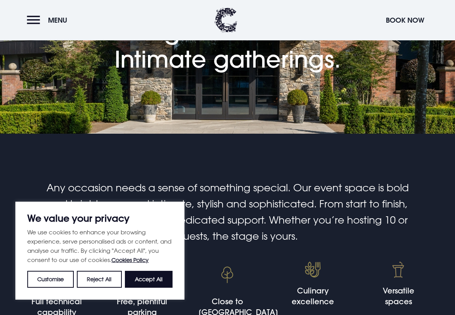
scroll to position [97, 0]
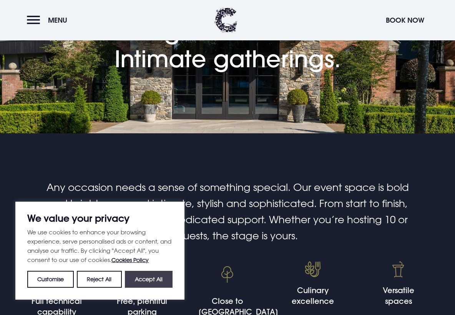
click at [153, 275] on button "Accept All" at bounding box center [149, 279] width 48 height 17
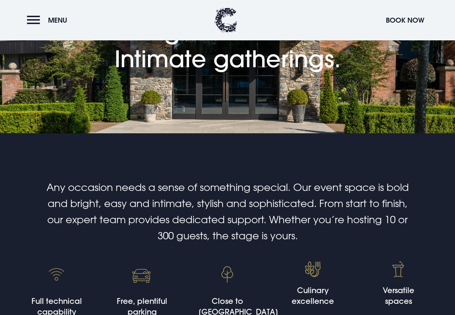
checkbox input "true"
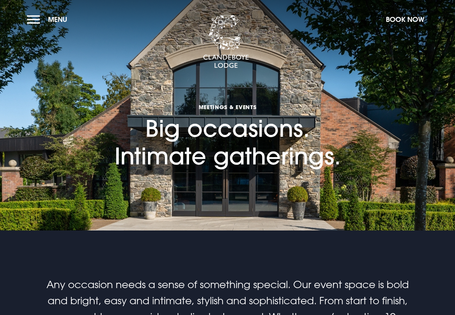
scroll to position [0, 0]
click at [30, 23] on button "Menu" at bounding box center [49, 19] width 44 height 17
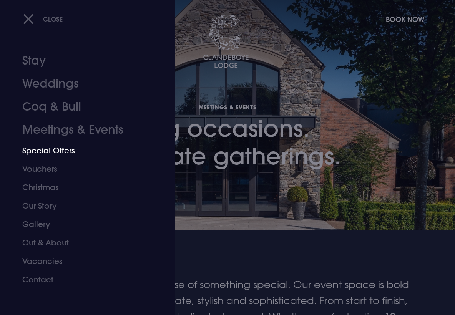
click at [61, 153] on link "Special Offers" at bounding box center [82, 150] width 120 height 18
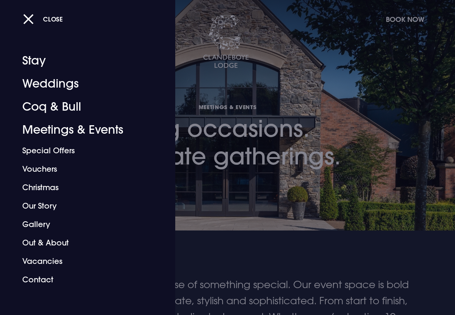
click at [407, 21] on div "Close" at bounding box center [235, 19] width 425 height 16
click at [414, 145] on div at bounding box center [227, 157] width 455 height 315
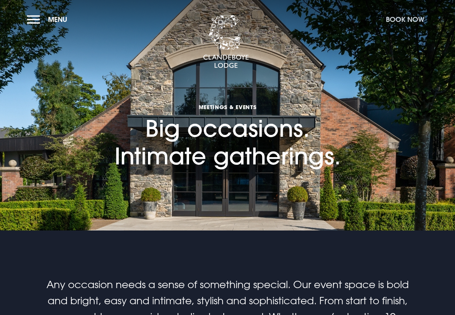
click at [411, 22] on button "Book Now" at bounding box center [405, 19] width 46 height 17
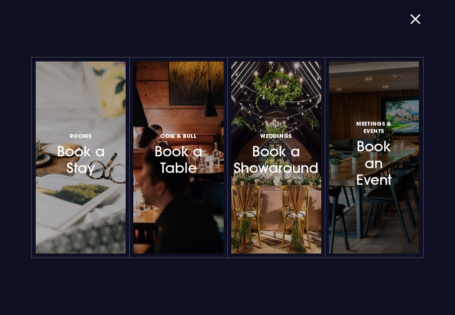
click at [370, 176] on h3 "Meetings & Events Book an Event" at bounding box center [374, 154] width 53 height 70
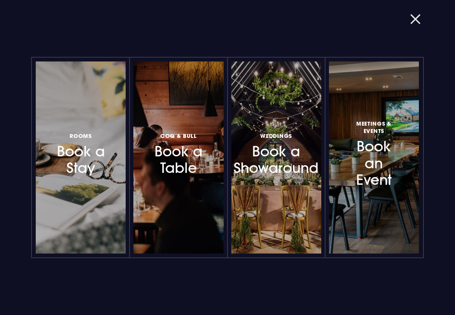
click at [417, 22] on button "button" at bounding box center [420, 19] width 20 height 8
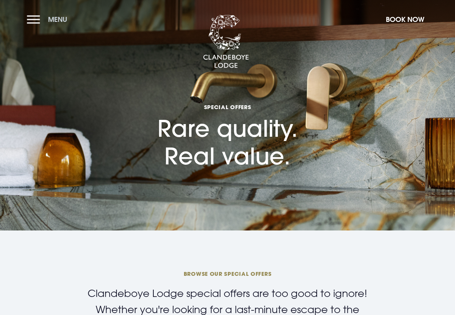
click at [38, 17] on button "Menu" at bounding box center [49, 19] width 44 height 17
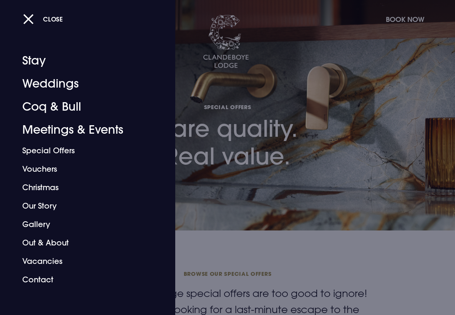
click at [290, 38] on div at bounding box center [227, 157] width 455 height 315
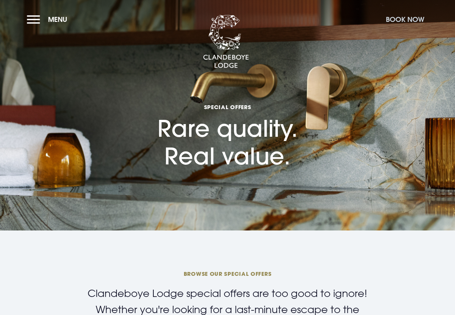
click at [409, 17] on button "Book Now" at bounding box center [405, 19] width 46 height 17
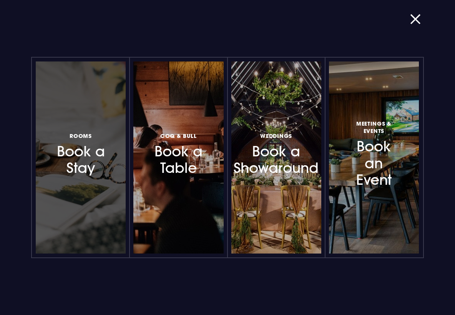
click at [48, 186] on div at bounding box center [81, 157] width 90 height 192
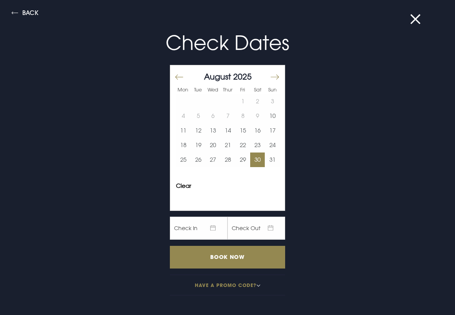
click at [251, 156] on button "30" at bounding box center [257, 159] width 15 height 15
click at [266, 159] on button "31" at bounding box center [272, 159] width 15 height 15
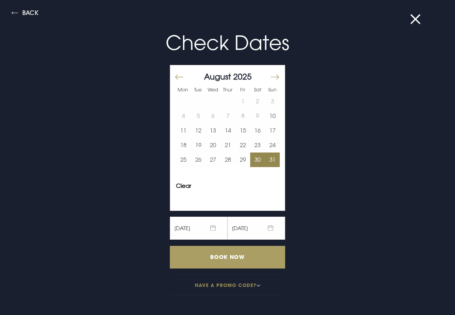
click at [230, 253] on input "Book Now" at bounding box center [227, 257] width 115 height 23
